Goal: Information Seeking & Learning: Learn about a topic

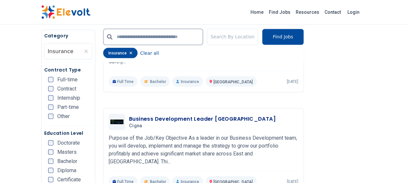
scroll to position [611, 0]
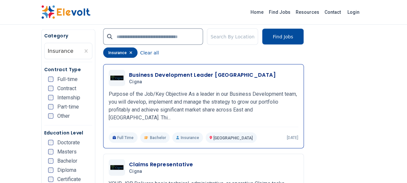
click at [120, 115] on p "Purpose of the Job/Key Objective As a leader in our Business Development team, …" at bounding box center [204, 105] width 190 height 31
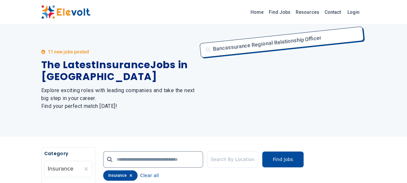
scroll to position [0, 0]
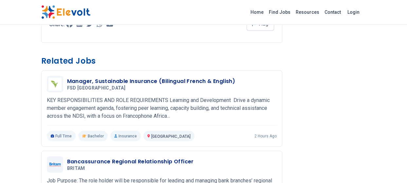
scroll to position [567, 0]
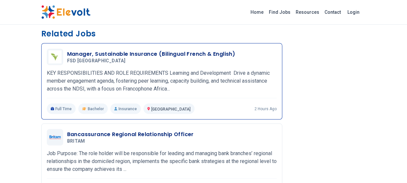
click at [112, 58] on h3 "Manager, Sustainable Insurance (Bilingual French & English)" at bounding box center [151, 54] width 168 height 8
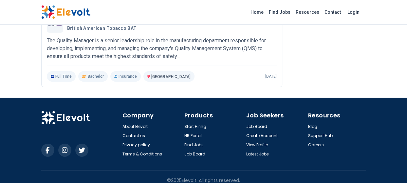
scroll to position [1028, 0]
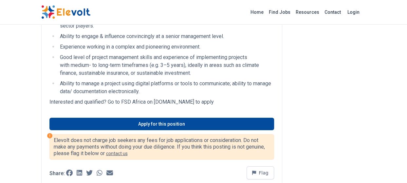
scroll to position [960, 0]
